Goal: Communication & Community: Share content

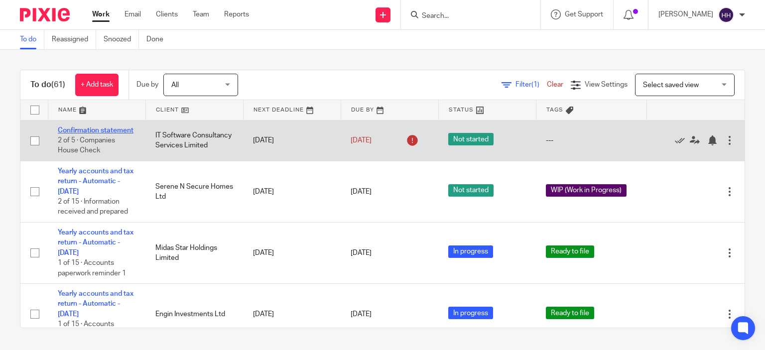
click at [85, 133] on link "Confirmation statement" at bounding box center [96, 130] width 76 height 7
drag, startPoint x: 147, startPoint y: 137, endPoint x: 176, endPoint y: 168, distance: 43.0
click at [176, 161] on td "IT Software Consultancy Services Limited" at bounding box center [194, 140] width 98 height 41
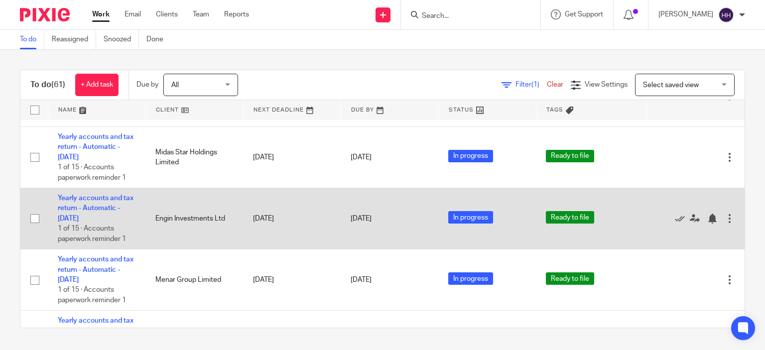
scroll to position [161, 0]
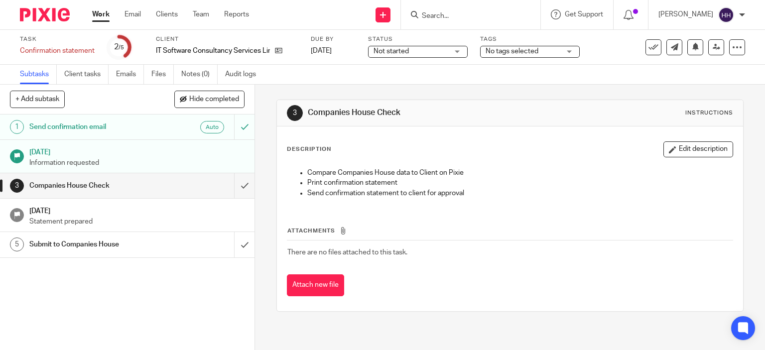
click at [204, 159] on p "Information requested" at bounding box center [136, 163] width 215 height 10
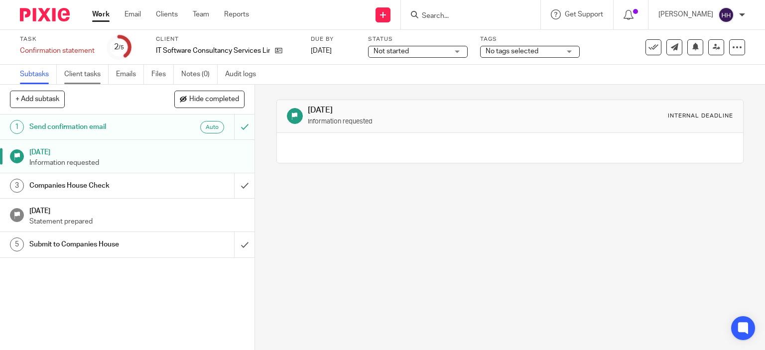
click at [88, 71] on link "Client tasks" at bounding box center [86, 74] width 44 height 19
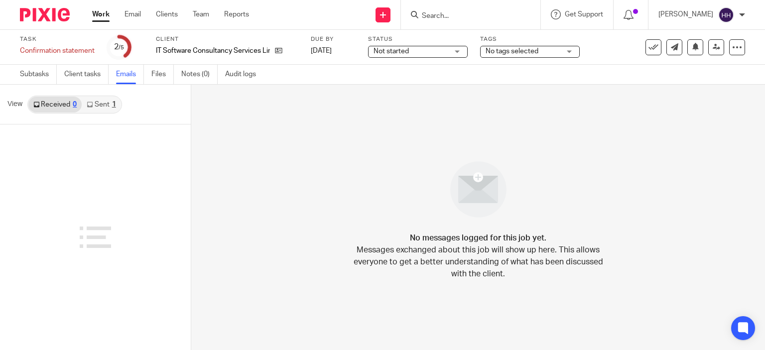
click at [107, 105] on link "Sent 1" at bounding box center [101, 105] width 39 height 16
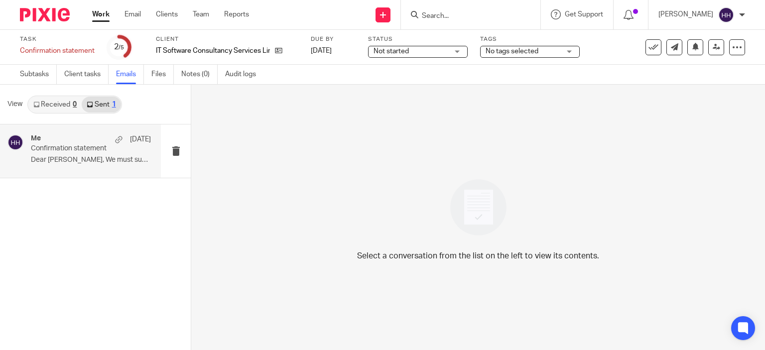
click at [120, 149] on p "Confirmation statement" at bounding box center [79, 148] width 96 height 8
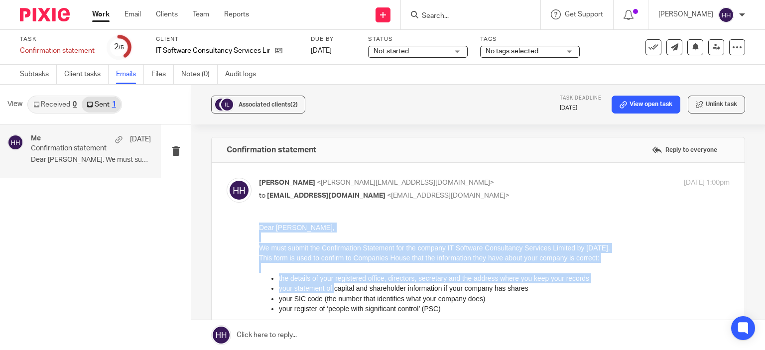
drag, startPoint x: 259, startPoint y: 228, endPoint x: 336, endPoint y: 291, distance: 99.8
click at [336, 291] on div "Dear Atchuta, We must submit the Confirmation Statement for the company IT Soft…" at bounding box center [494, 284] width 471 height 122
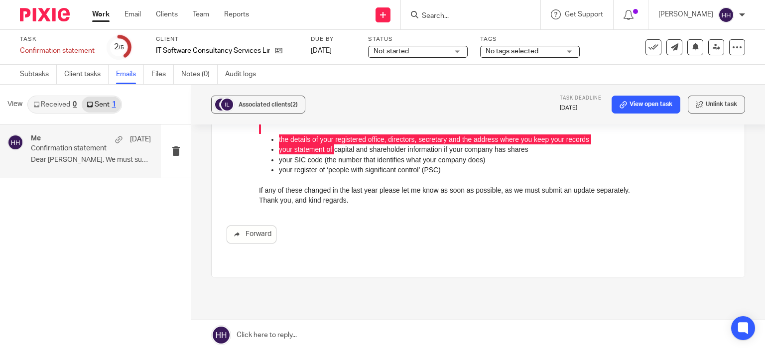
click at [336, 256] on label at bounding box center [478, 150] width 533 height 253
click at [227, 39] on input "checkbox" at bounding box center [226, 38] width 0 height 0
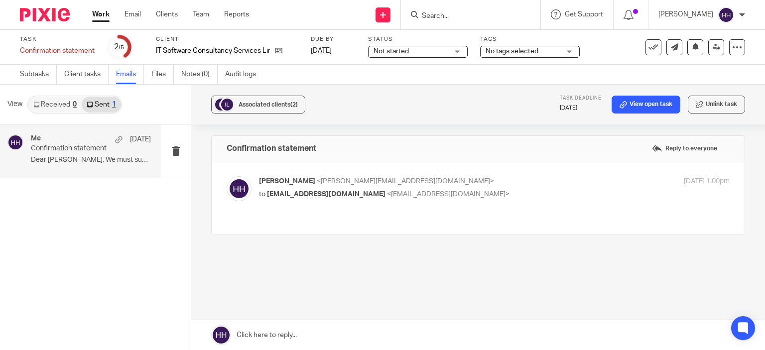
scroll to position [4, 0]
click at [341, 205] on div "Haseeb Hassan <haseeb@piscesaccounts.co.uk> to atchutneelam@yahoo.com <atchutne…" at bounding box center [478, 195] width 503 height 43
click at [328, 196] on p "to atchutneelam@yahoo.com <atchutneelam@yahoo.com>" at bounding box center [416, 192] width 314 height 10
checkbox input "true"
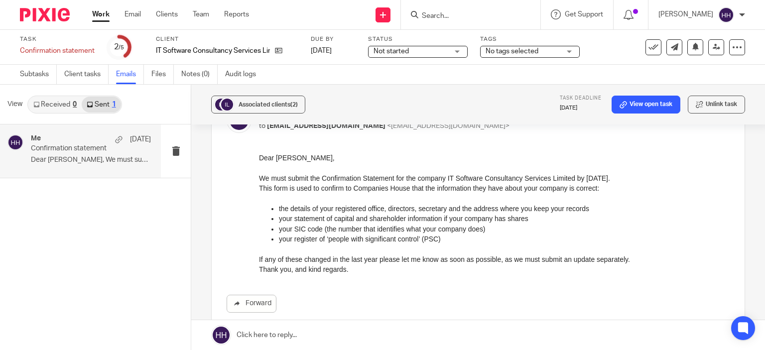
scroll to position [70, 0]
drag, startPoint x: 515, startPoint y: 310, endPoint x: 260, endPoint y: 156, distance: 298.2
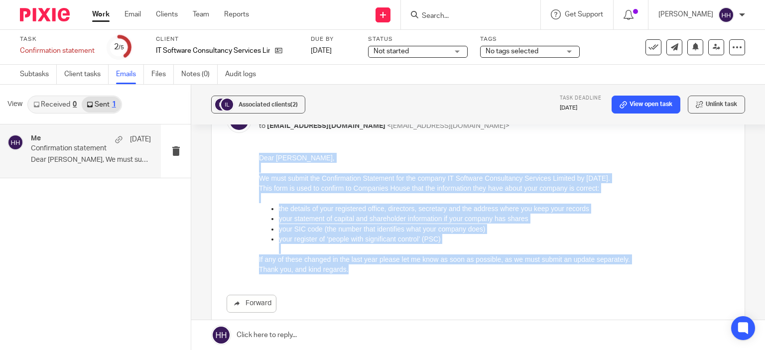
drag, startPoint x: 260, startPoint y: 156, endPoint x: 351, endPoint y: 273, distance: 148.4
click at [351, 273] on div "Dear Atchuta, We must submit the Confirmation Statement for the company IT Soft…" at bounding box center [494, 214] width 471 height 122
copy div "Dear Atchuta, We must submit the Confirmation Statement for the company IT Soft…"
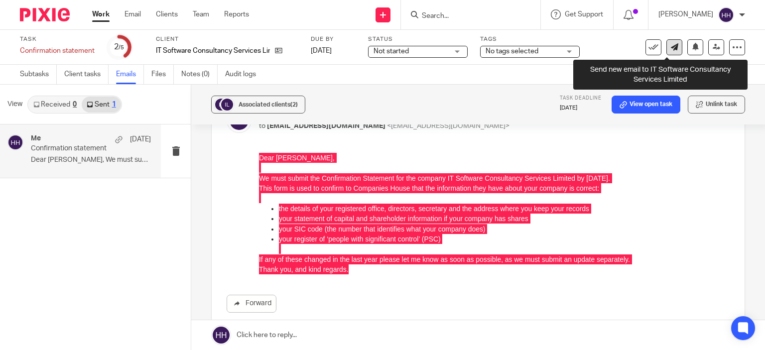
click at [671, 49] on icon at bounding box center [674, 46] width 7 height 7
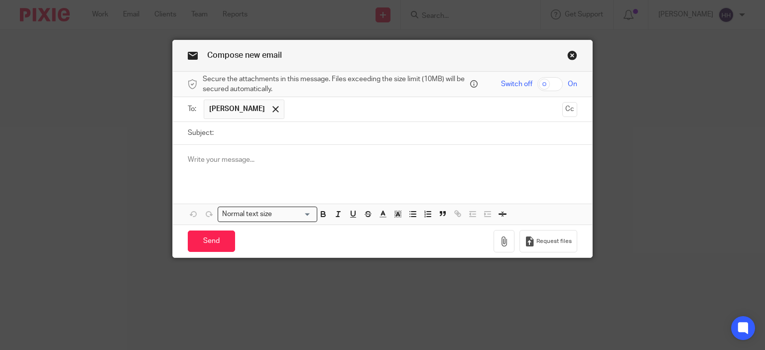
click at [307, 153] on div at bounding box center [383, 164] width 420 height 39
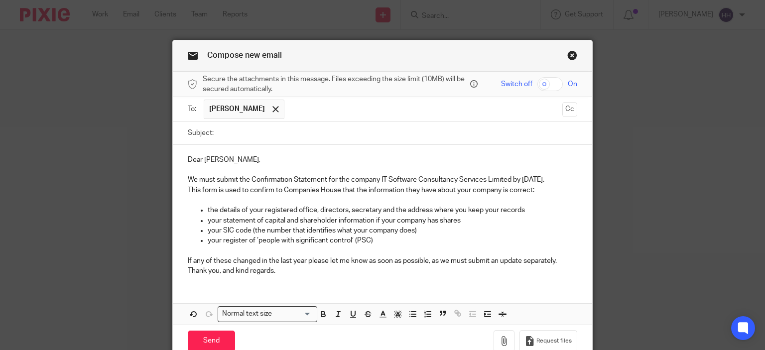
click at [317, 130] on input "Subject:" at bounding box center [398, 133] width 359 height 22
click at [247, 178] on p "We must submit the Confirmation Statement for the company IT Software Consultan…" at bounding box center [383, 180] width 390 height 10
copy p "Confirmation Statement"
click at [266, 131] on input "C" at bounding box center [398, 133] width 359 height 22
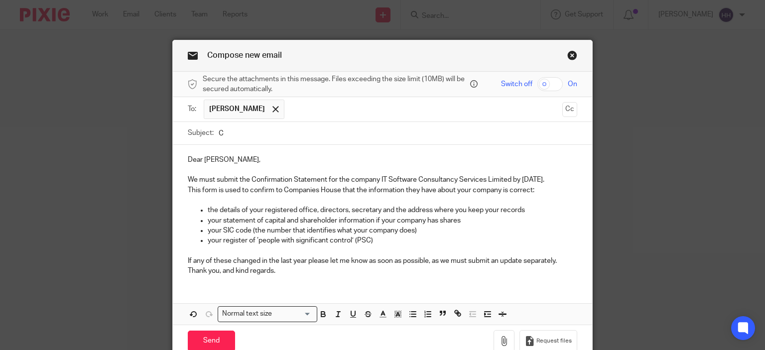
paste input "onfirmation Statement"
type input "Confirmation Statement"
click at [213, 134] on div "Subject: Confirmation Statement" at bounding box center [383, 133] width 390 height 22
click at [219, 134] on input "Confirmation Statement" at bounding box center [398, 133] width 359 height 22
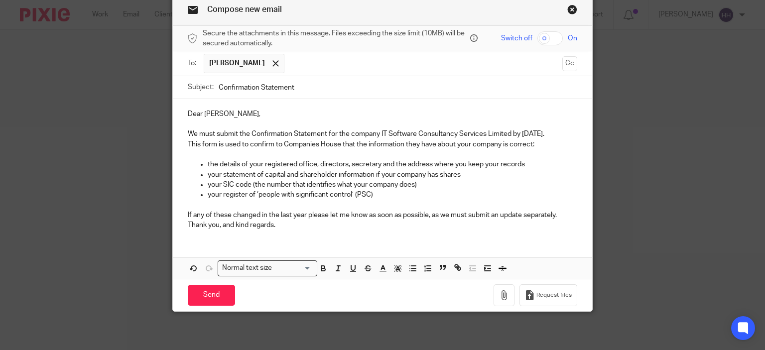
click at [308, 90] on input "Confirmation Statement" at bounding box center [398, 87] width 359 height 22
click at [566, 211] on p "If any of these changed in the last year please let me know as soon as possible…" at bounding box center [383, 215] width 390 height 10
click at [300, 86] on input "Confirmation Statement" at bounding box center [398, 87] width 359 height 22
click at [213, 296] on input "Send" at bounding box center [211, 295] width 47 height 21
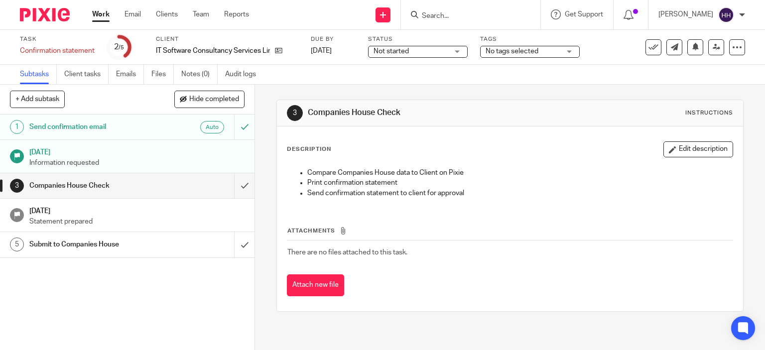
click at [112, 285] on div "1 Send confirmation email Auto 13 Aug 2025 Information requested 3 Companies Ho…" at bounding box center [127, 233] width 255 height 236
click at [78, 72] on link "Client tasks" at bounding box center [86, 74] width 44 height 19
